Goal: Information Seeking & Learning: Find specific fact

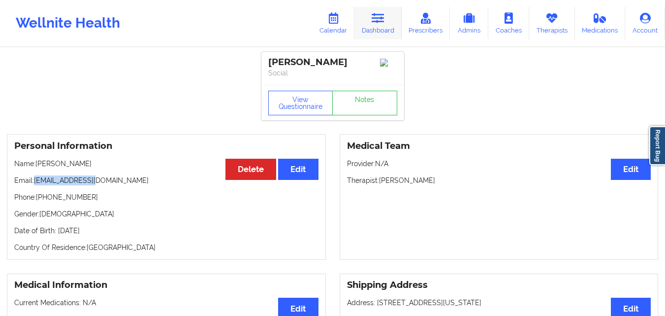
click at [394, 31] on link "Dashboard" at bounding box center [378, 23] width 47 height 33
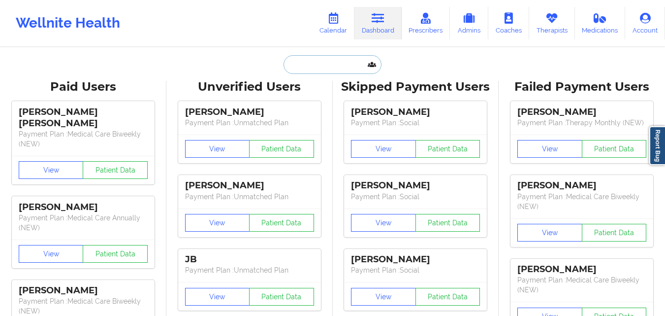
click at [308, 68] on input "text" at bounding box center [333, 64] width 98 height 19
paste input "JOANNA"
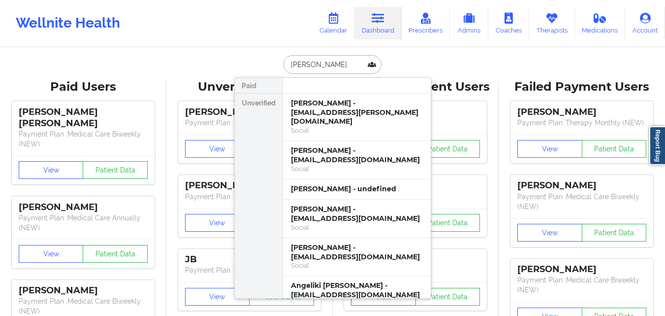
type input "JOANNA wr"
click at [346, 117] on div "Joanna Wruszak - tranquility.jojo@yahoo.com" at bounding box center [357, 113] width 132 height 28
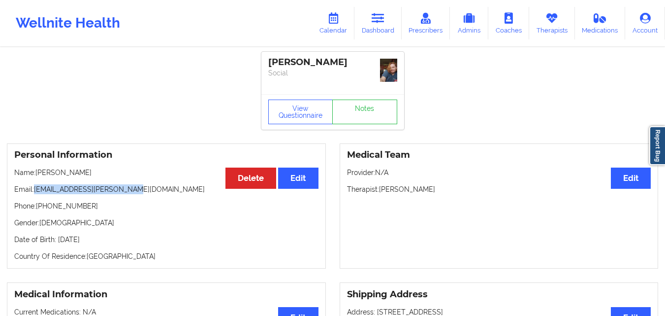
drag, startPoint x: 35, startPoint y: 189, endPoint x: 130, endPoint y: 188, distance: 94.6
click at [130, 188] on p "Email: tranquility.jojo@yahoo.com" at bounding box center [166, 189] width 304 height 10
copy p "[EMAIL_ADDRESS][PERSON_NAME][DOMAIN_NAME]"
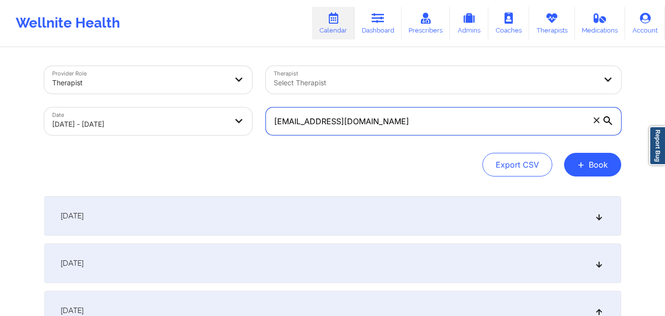
click at [407, 120] on input "[EMAIL_ADDRESS][DOMAIN_NAME]" at bounding box center [444, 121] width 356 height 28
paste input "tranquility.[PERSON_NAME]"
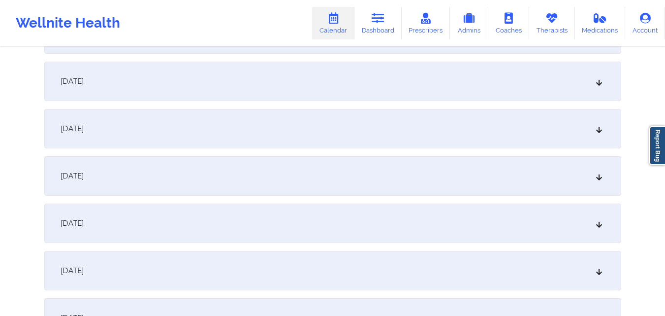
scroll to position [394, 0]
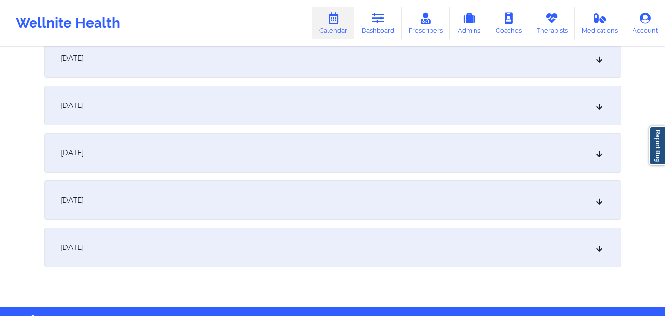
click at [276, 102] on div "[DATE]" at bounding box center [332, 105] width 577 height 39
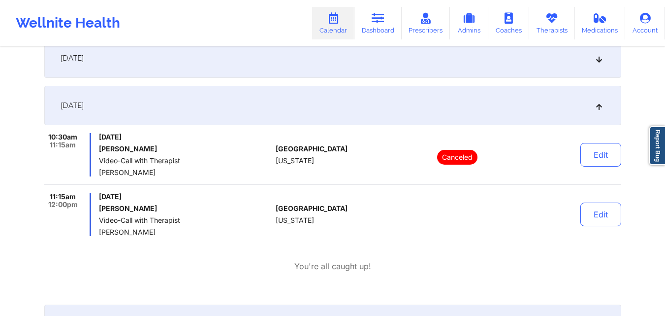
drag, startPoint x: 100, startPoint y: 234, endPoint x: 156, endPoint y: 231, distance: 56.8
click at [156, 231] on span "[PERSON_NAME]" at bounding box center [185, 232] width 173 height 8
copy span "[PERSON_NAME]"
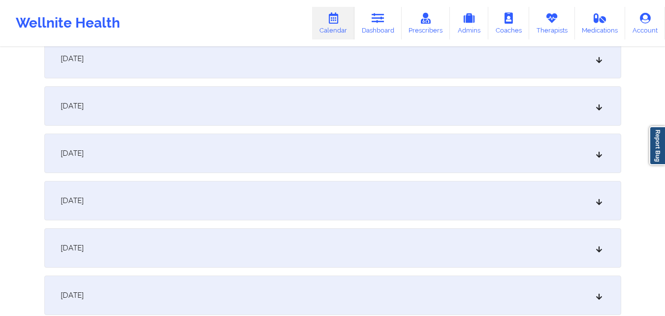
scroll to position [0, 0]
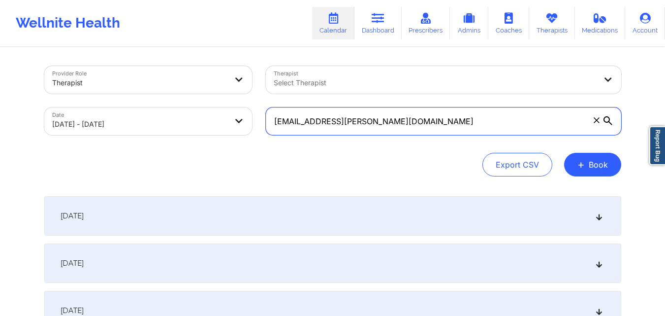
click at [400, 119] on input "[EMAIL_ADDRESS][PERSON_NAME][DOMAIN_NAME]" at bounding box center [444, 121] width 356 height 28
paste input "[EMAIL_ADDRESS]"
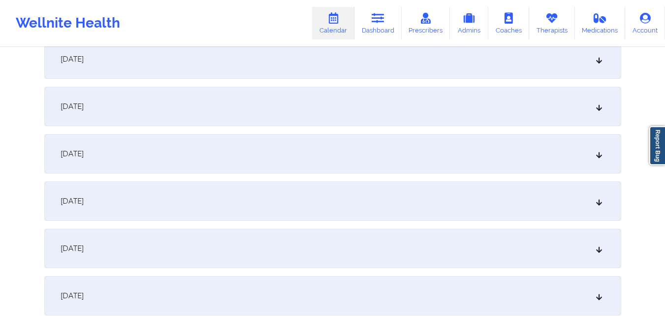
scroll to position [394, 0]
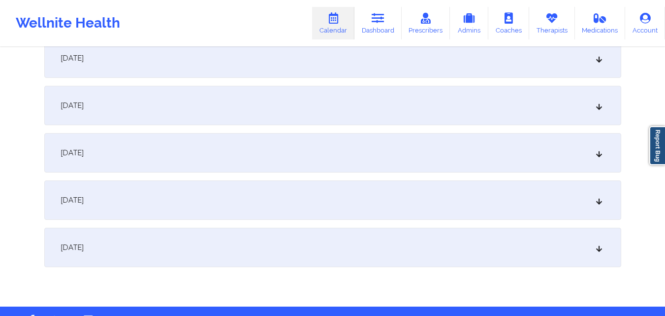
type input "[EMAIL_ADDRESS][DOMAIN_NAME]"
click at [323, 106] on div "[DATE]" at bounding box center [332, 105] width 577 height 39
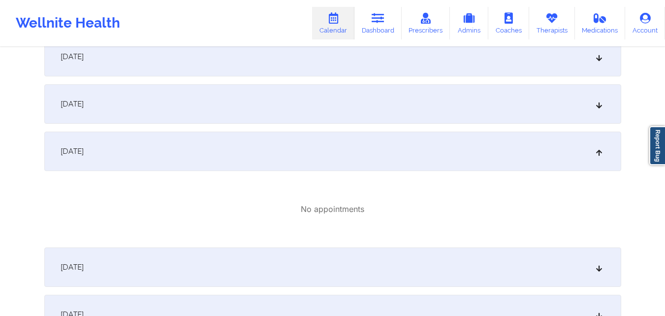
scroll to position [296, 0]
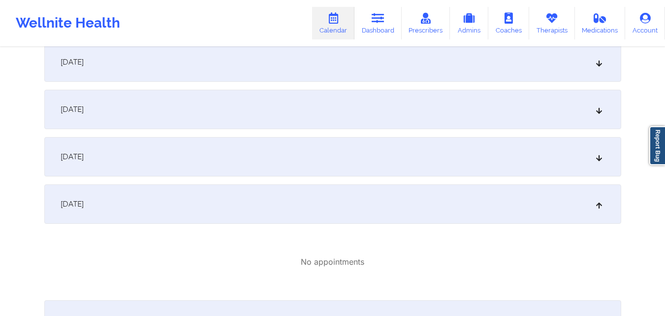
click at [337, 158] on div "[DATE]" at bounding box center [332, 156] width 577 height 39
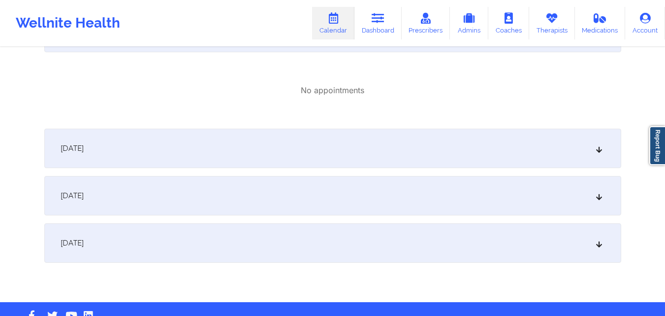
scroll to position [542, 0]
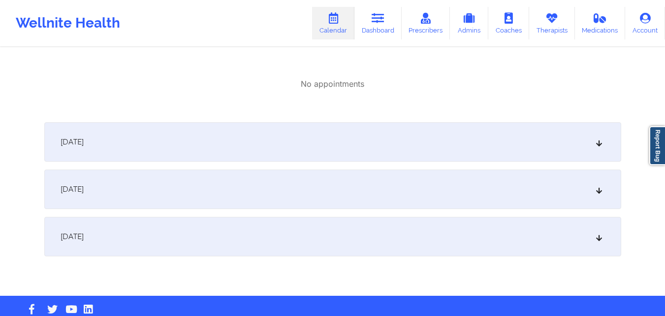
click at [340, 156] on div "[DATE]" at bounding box center [332, 141] width 577 height 39
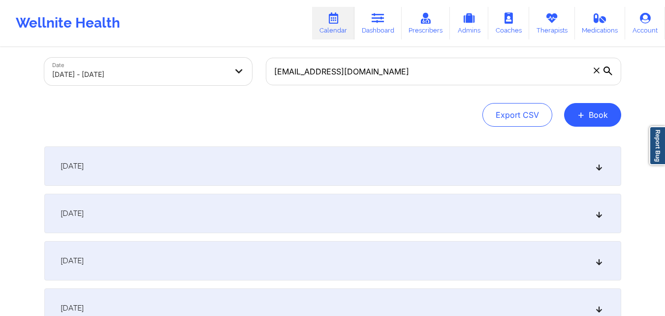
scroll to position [49, 0]
click at [372, 174] on div "[DATE]" at bounding box center [332, 166] width 577 height 39
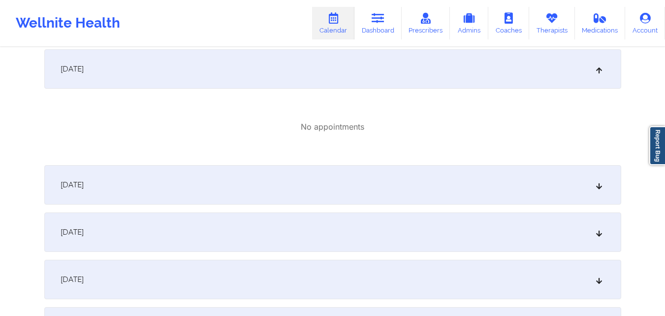
scroll to position [148, 0]
click at [371, 168] on div "[DATE]" at bounding box center [332, 183] width 577 height 39
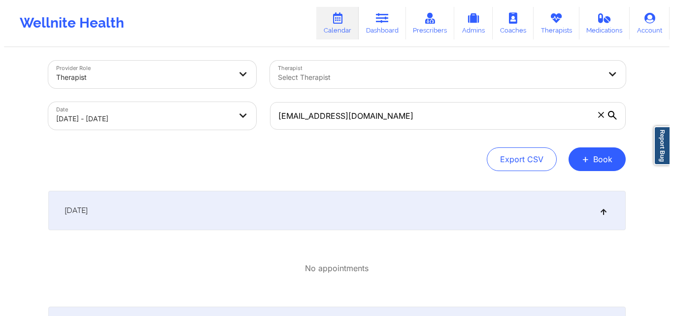
scroll to position [0, 0]
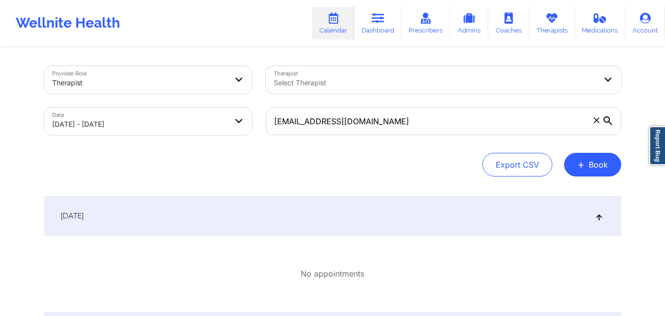
click at [185, 125] on body "Wellnite Health Calendar Dashboard Prescribers Admins Coaches Therapists Medica…" at bounding box center [332, 158] width 665 height 316
select select "2025-9"
select select "2025-10"
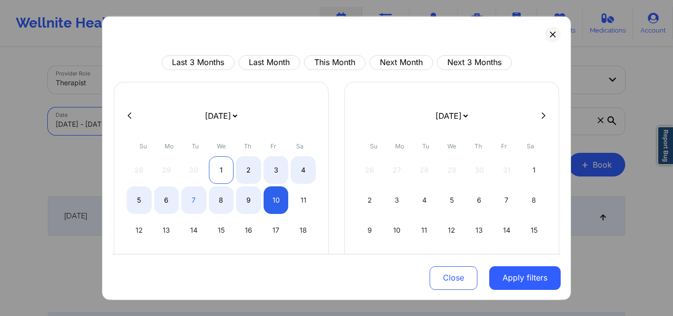
click at [218, 162] on div "1" at bounding box center [221, 170] width 25 height 28
select select "2025-9"
select select "2025-10"
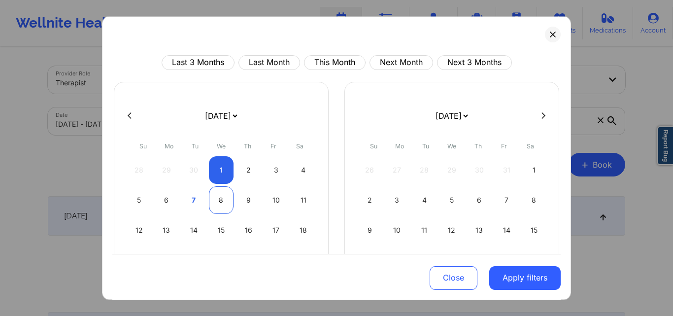
select select "2025-9"
select select "2025-10"
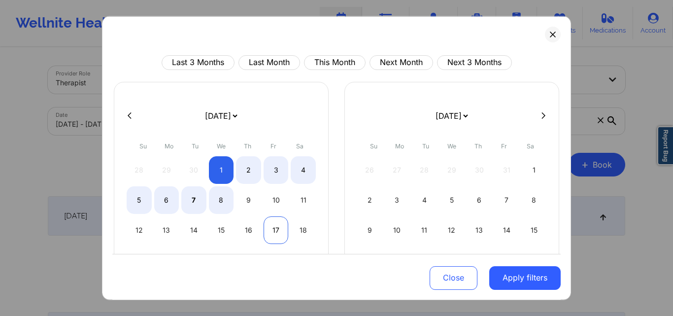
select select "2025-9"
select select "2025-10"
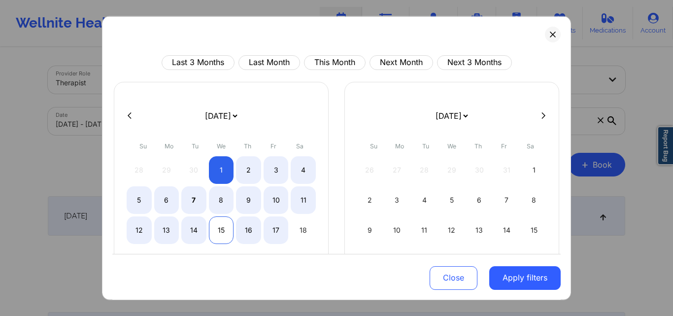
select select "2025-9"
select select "2025-10"
select select "2025-9"
select select "2025-10"
select select "2025-9"
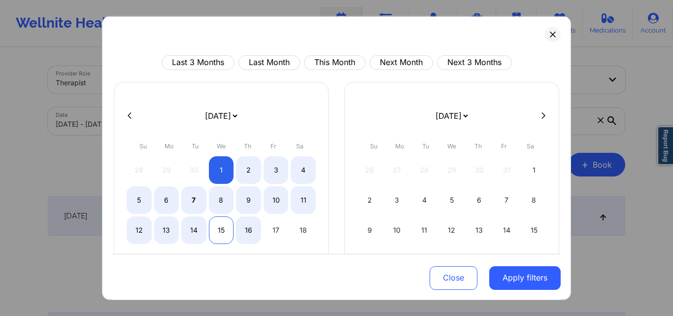
select select "2025-10"
select select "2025-9"
select select "2025-10"
select select "2025-9"
select select "2025-10"
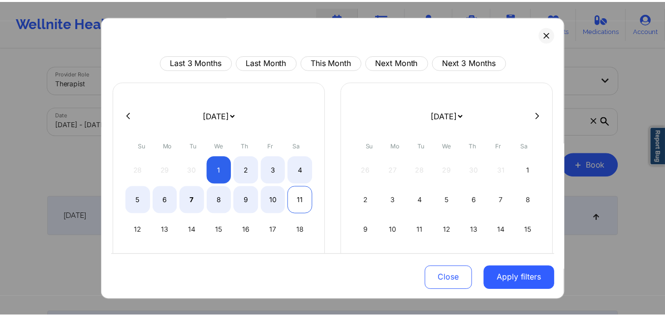
scroll to position [99, 0]
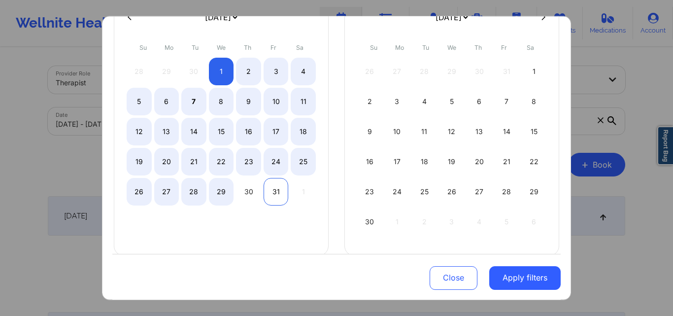
select select "2025-9"
select select "2025-10"
click at [273, 192] on div "31" at bounding box center [276, 191] width 25 height 28
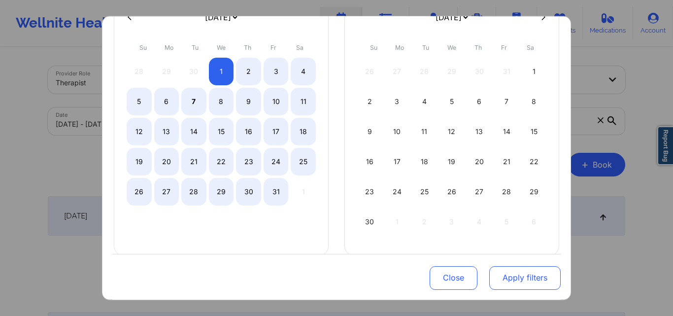
select select "2025-9"
select select "2025-10"
click at [521, 284] on button "Apply filters" at bounding box center [524, 278] width 71 height 24
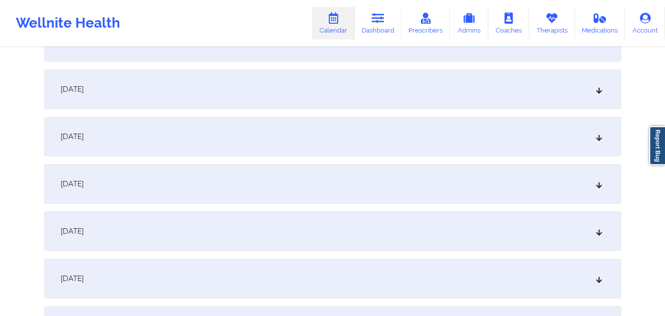
scroll to position [690, 0]
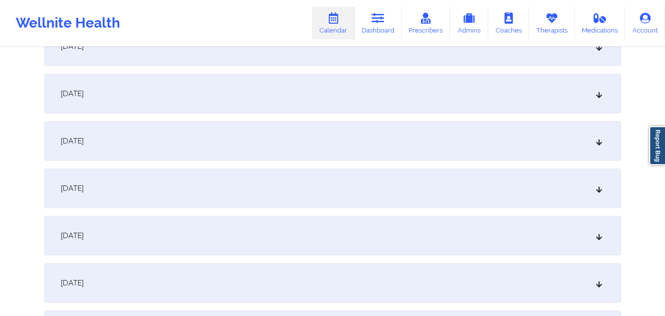
click at [291, 184] on div "[DATE]" at bounding box center [332, 187] width 577 height 39
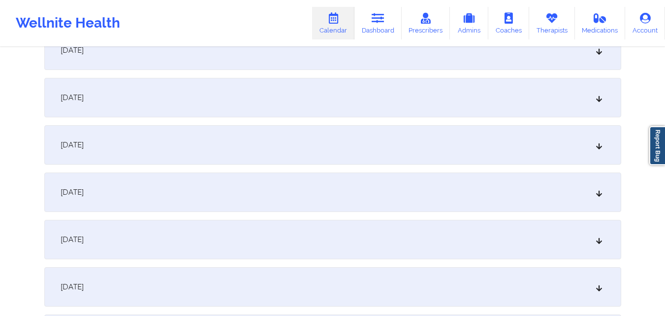
scroll to position [1182, 0]
click at [166, 94] on div "[DATE]" at bounding box center [332, 94] width 577 height 39
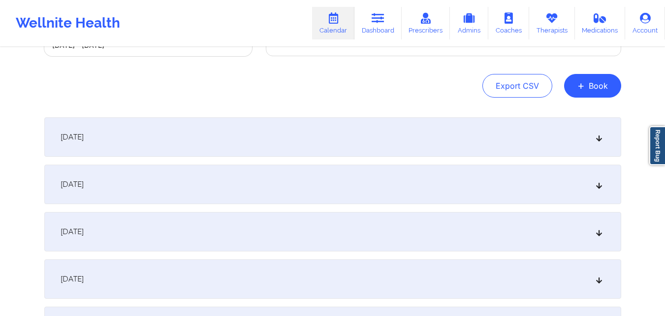
scroll to position [0, 0]
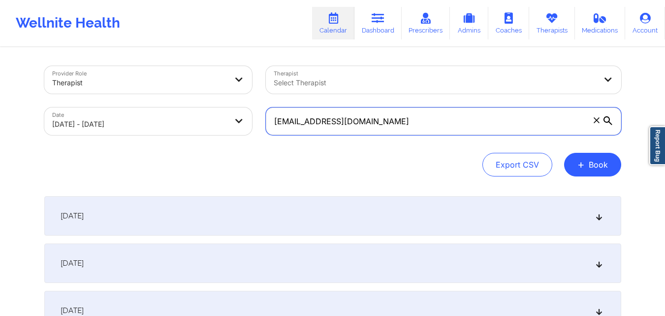
click at [411, 117] on input "[EMAIL_ADDRESS][DOMAIN_NAME]" at bounding box center [444, 121] width 356 height 28
paste input "sarahnicollep"
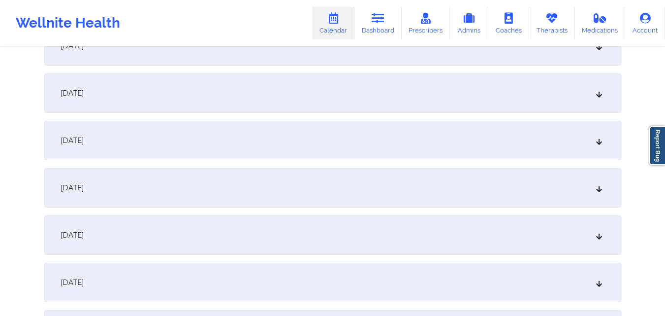
scroll to position [246, 0]
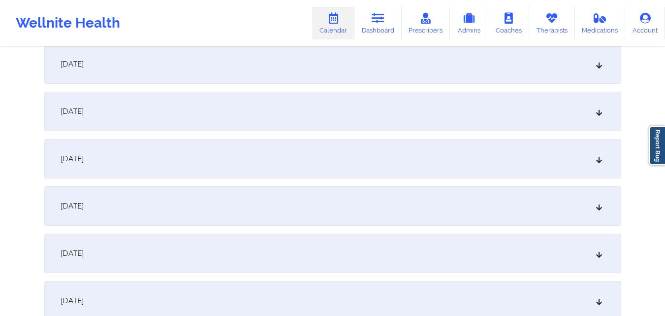
type input "[EMAIL_ADDRESS][DOMAIN_NAME]"
click at [240, 244] on div "[DATE]" at bounding box center [332, 252] width 577 height 39
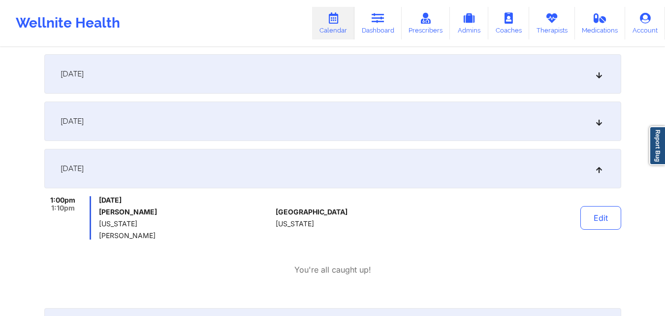
scroll to position [345, 0]
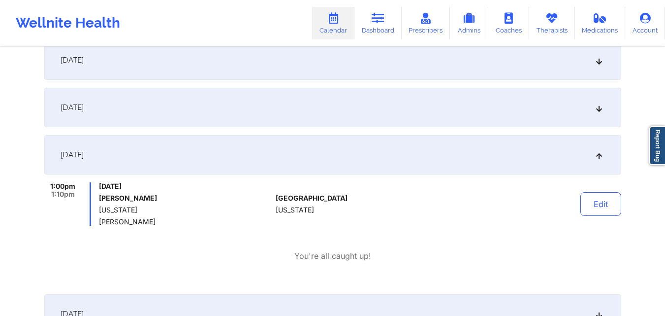
click at [372, 104] on div "[DATE]" at bounding box center [332, 107] width 577 height 39
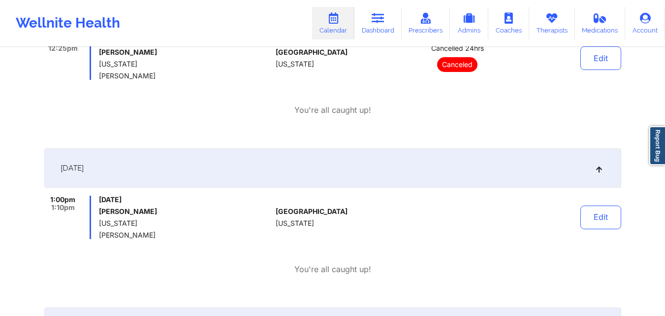
scroll to position [394, 0]
